Goal: Transaction & Acquisition: Purchase product/service

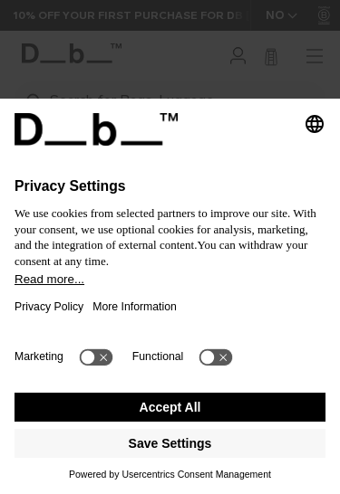
click at [66, 405] on button "Accept All" at bounding box center [169, 407] width 311 height 29
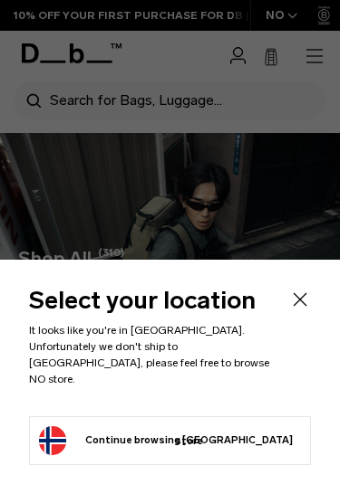
click at [306, 311] on icon "Close" at bounding box center [300, 300] width 22 height 22
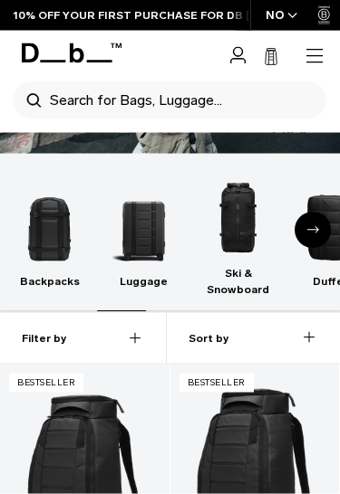
scroll to position [187, 0]
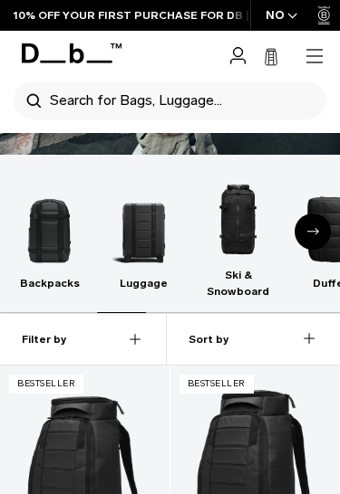
click at [313, 58] on icon "button" at bounding box center [314, 56] width 22 height 22
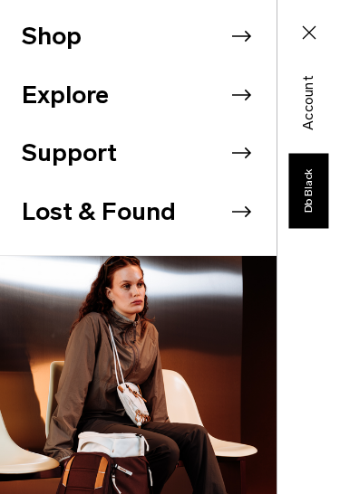
click at [44, 36] on li "Shop" at bounding box center [149, 36] width 254 height 59
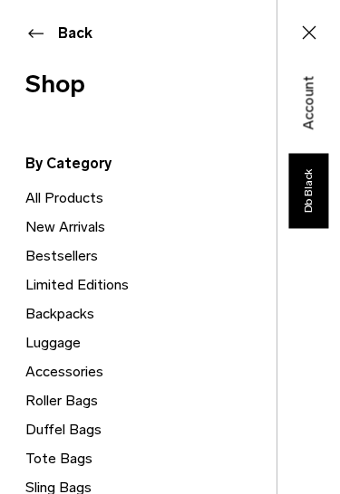
click at [42, 316] on link "Backpacks" at bounding box center [150, 314] width 251 height 29
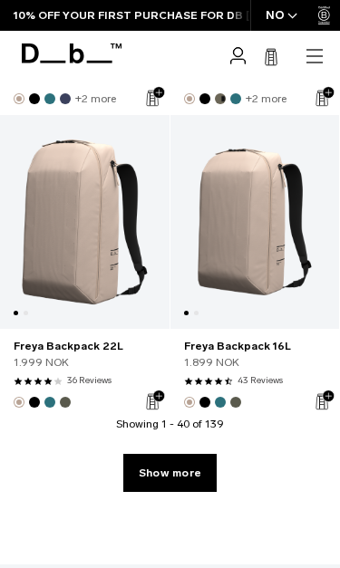
scroll to position [6282, 0]
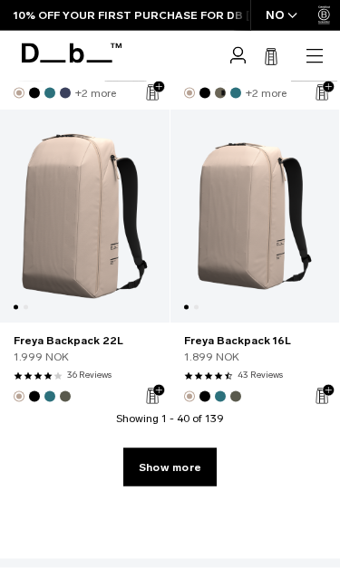
click at [139, 448] on link "Show more" at bounding box center [169, 467] width 93 height 38
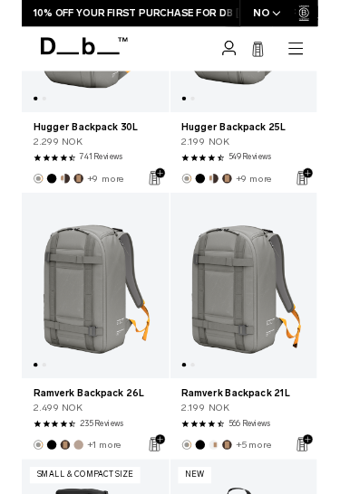
scroll to position [7091, 0]
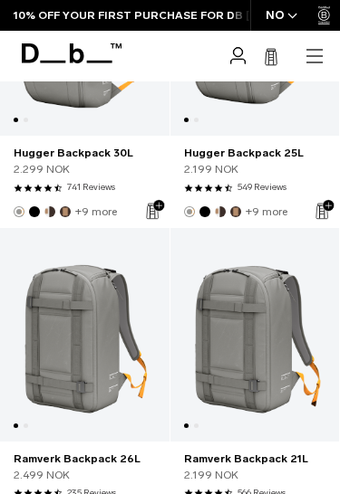
click at [319, 49] on icon "button" at bounding box center [314, 49] width 16 height 1
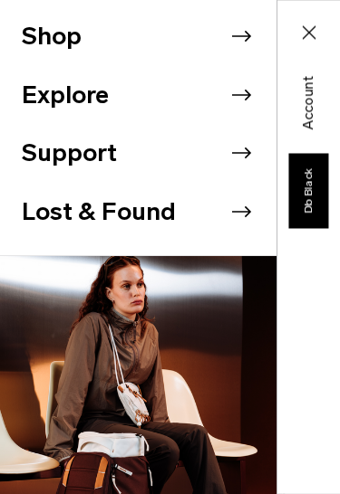
click at [244, 39] on icon at bounding box center [240, 36] width 27 height 27
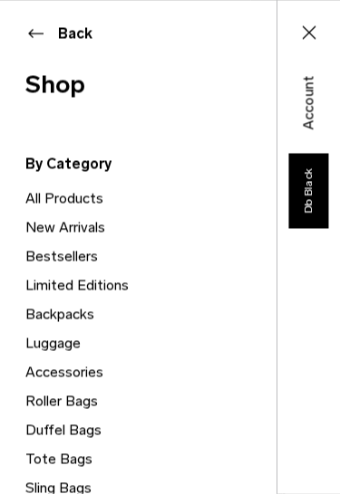
click at [64, 285] on link "Limited Editions" at bounding box center [150, 285] width 251 height 29
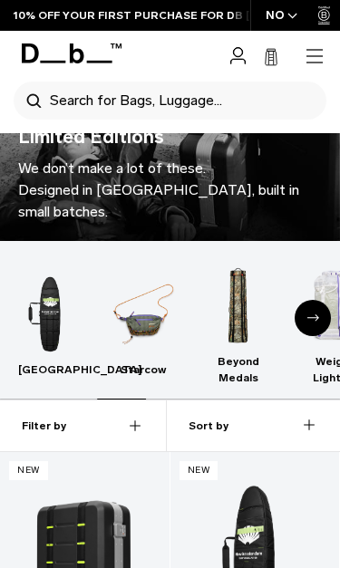
scroll to position [103, 0]
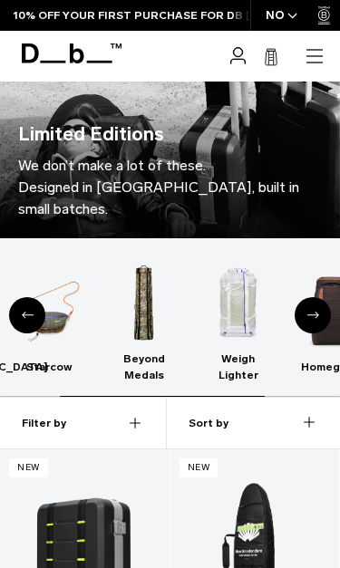
click at [279, 291] on div "New Amsterdam Starcow Beyond Medals Weigh Lighter Homegrown Polestar" at bounding box center [170, 317] width 340 height 158
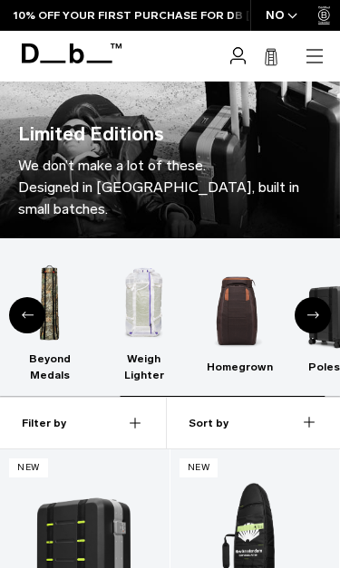
click at [266, 296] on img "5 / 6" at bounding box center [237, 311] width 62 height 94
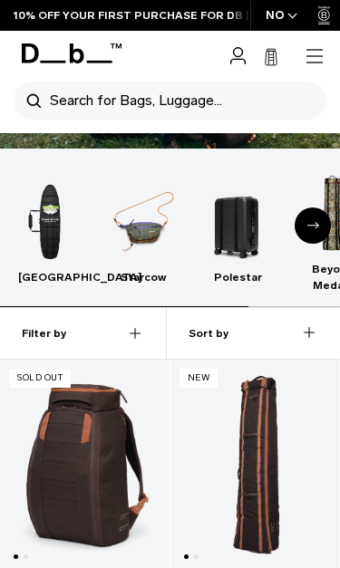
scroll to position [192, 0]
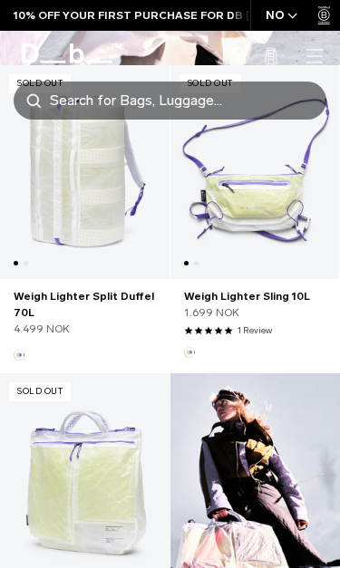
scroll to position [1106, 0]
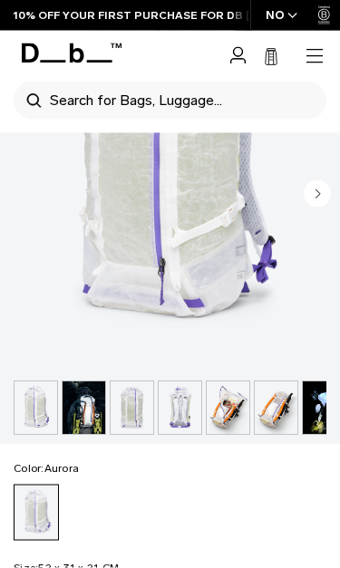
scroll to position [734, 0]
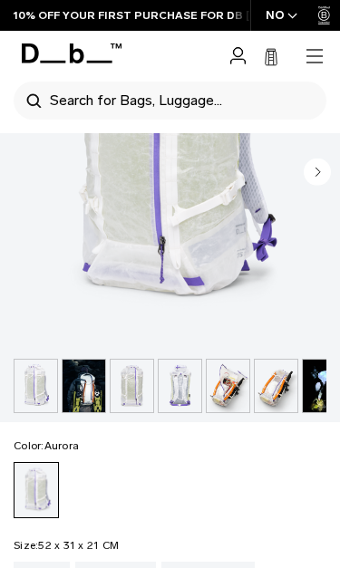
click at [53, 382] on img "button" at bounding box center [35, 386] width 43 height 53
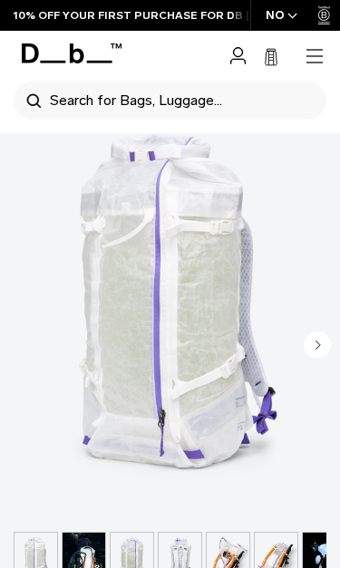
scroll to position [563, 0]
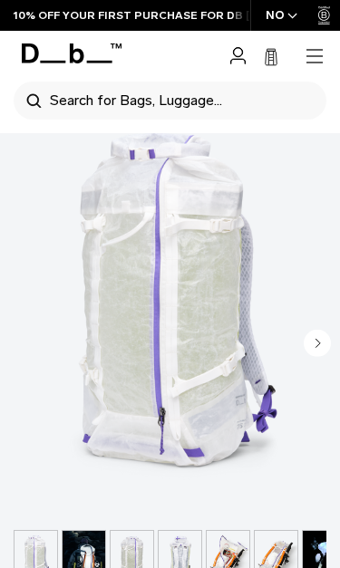
click at [176, 307] on img at bounding box center [170, 308] width 340 height 424
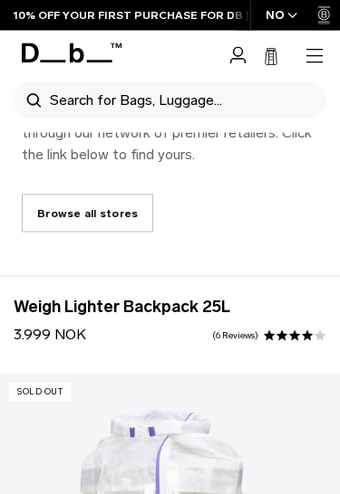
scroll to position [283, 0]
